Goal: Information Seeking & Learning: Learn about a topic

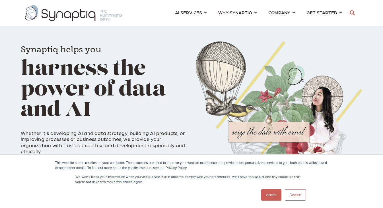
scroll to position [0, 3]
click at [295, 194] on link "Decline" at bounding box center [295, 195] width 21 height 11
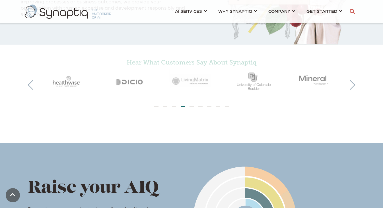
scroll to position [139, 0]
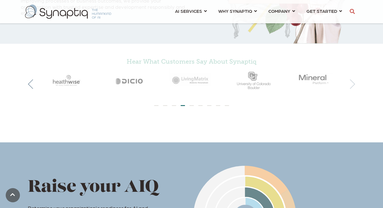
click at [353, 84] on button "Next" at bounding box center [351, 84] width 10 height 10
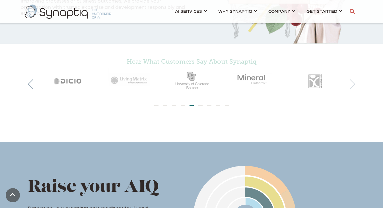
click at [353, 84] on button "Next" at bounding box center [351, 84] width 10 height 10
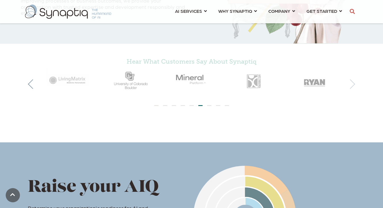
click at [353, 84] on button "Next" at bounding box center [351, 84] width 10 height 10
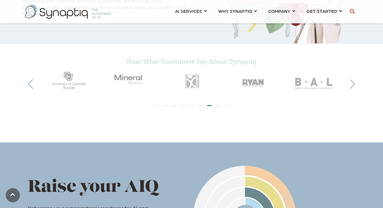
click at [253, 82] on img at bounding box center [253, 80] width 62 height 25
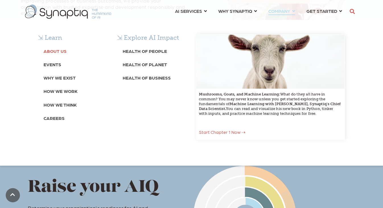
click at [59, 52] on b "About Us" at bounding box center [55, 50] width 23 height 5
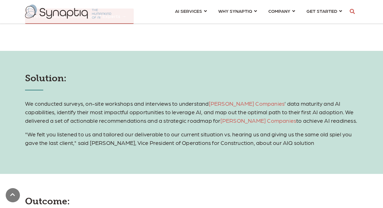
scroll to position [623, 0]
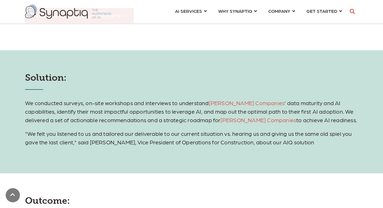
click at [148, 105] on span "We conducted surveys, on-site workshops and interviews to understand [PERSON_NA…" at bounding box center [191, 112] width 332 height 24
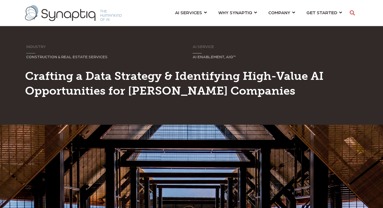
scroll to position [0, 0]
click at [206, 13] on link "AI SERVICES ⇲ By Industry Construction & Real Estate Healthcare Legal Governmen…" at bounding box center [191, 12] width 32 height 11
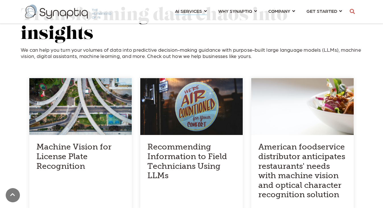
scroll to position [547, 0]
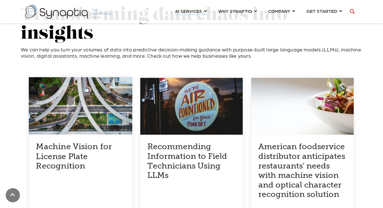
click at [92, 99] on div at bounding box center [81, 106] width 104 height 58
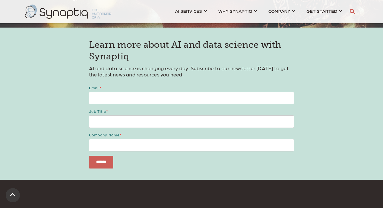
scroll to position [1082, 0]
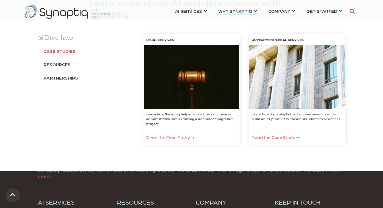
click at [58, 51] on b "Case Studies" at bounding box center [60, 50] width 32 height 5
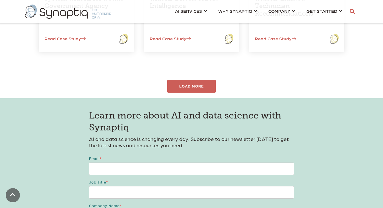
scroll to position [311, 0]
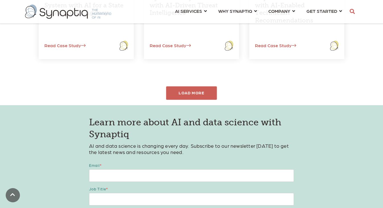
click at [189, 90] on div "LOAD MORE" at bounding box center [191, 93] width 51 height 13
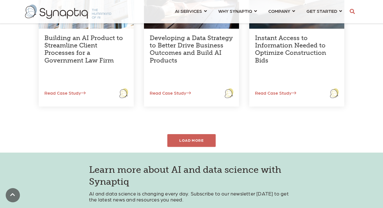
scroll to position [435, 0]
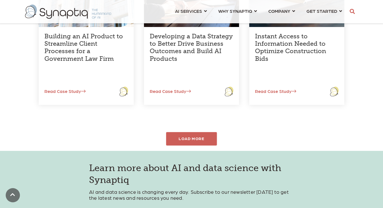
click at [194, 133] on div "LOAD MORE" at bounding box center [191, 138] width 51 height 13
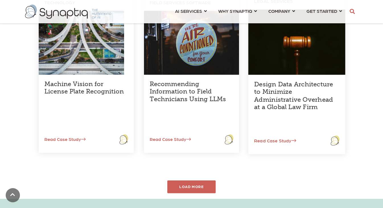
scroll to position [558, 0]
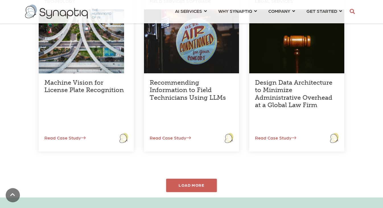
click at [195, 183] on div "LOAD MORE" at bounding box center [191, 185] width 51 height 13
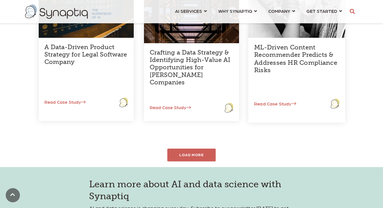
scroll to position [772, 0]
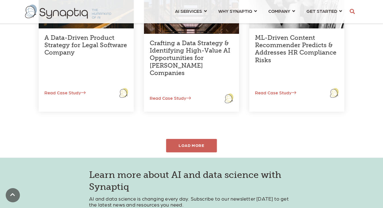
click at [195, 144] on div "LOAD MORE" at bounding box center [191, 145] width 51 height 13
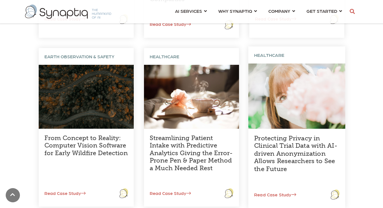
scroll to position [847, 0]
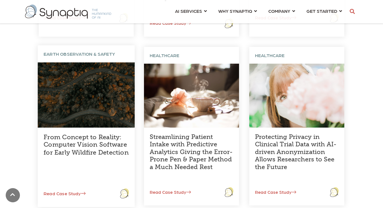
click at [79, 144] on link "From Concept to Reality: Computer Vision Software for Early Wildfire Detection" at bounding box center [86, 144] width 85 height 23
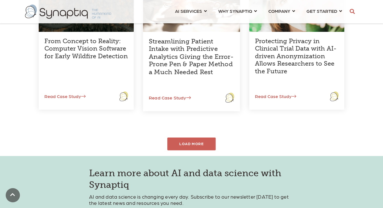
scroll to position [957, 0]
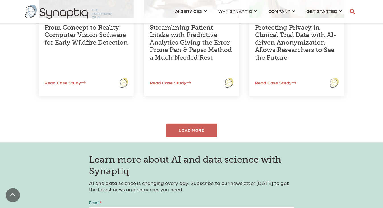
click at [190, 128] on div "LOAD MORE" at bounding box center [191, 130] width 51 height 13
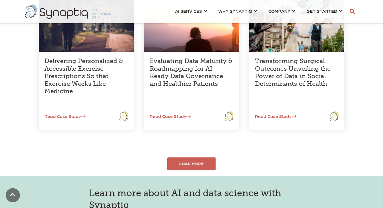
scroll to position [1096, 0]
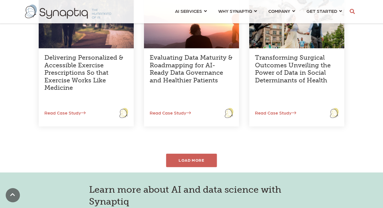
click at [193, 156] on div "LOAD MORE" at bounding box center [191, 160] width 51 height 13
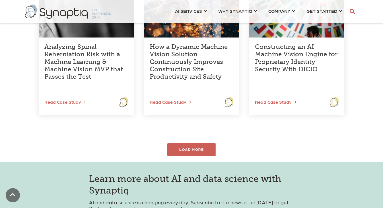
scroll to position [1279, 0]
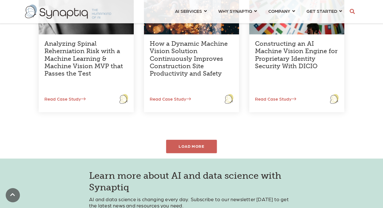
click at [190, 142] on div "LOAD MORE" at bounding box center [191, 146] width 51 height 13
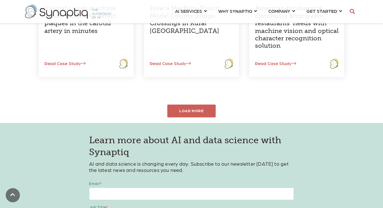
scroll to position [1487, 0]
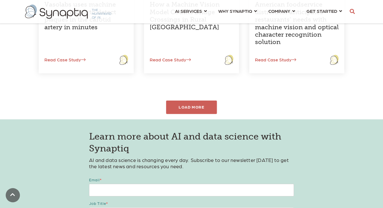
click at [184, 103] on div "LOAD MORE" at bounding box center [191, 107] width 51 height 13
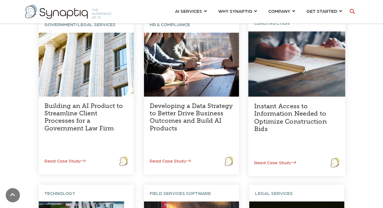
scroll to position [364, 0]
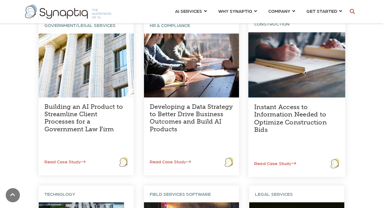
click at [281, 116] on link "Instant Access to Information Needed to Optimize Construction Bids" at bounding box center [290, 118] width 73 height 31
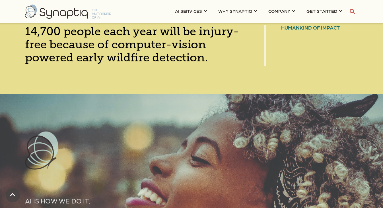
scroll to position [894, 0]
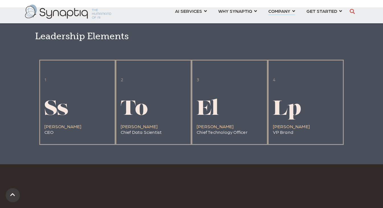
scroll to position [1172, 0]
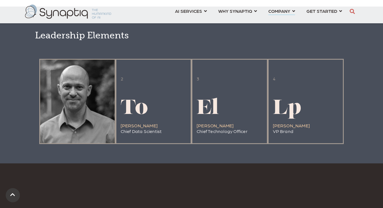
click at [69, 119] on div at bounding box center [77, 102] width 75 height 84
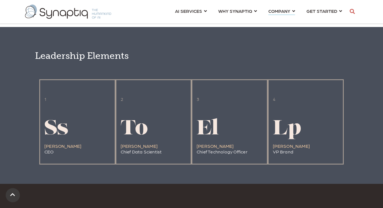
scroll to position [1153, 0]
